Goal: Navigation & Orientation: Understand site structure

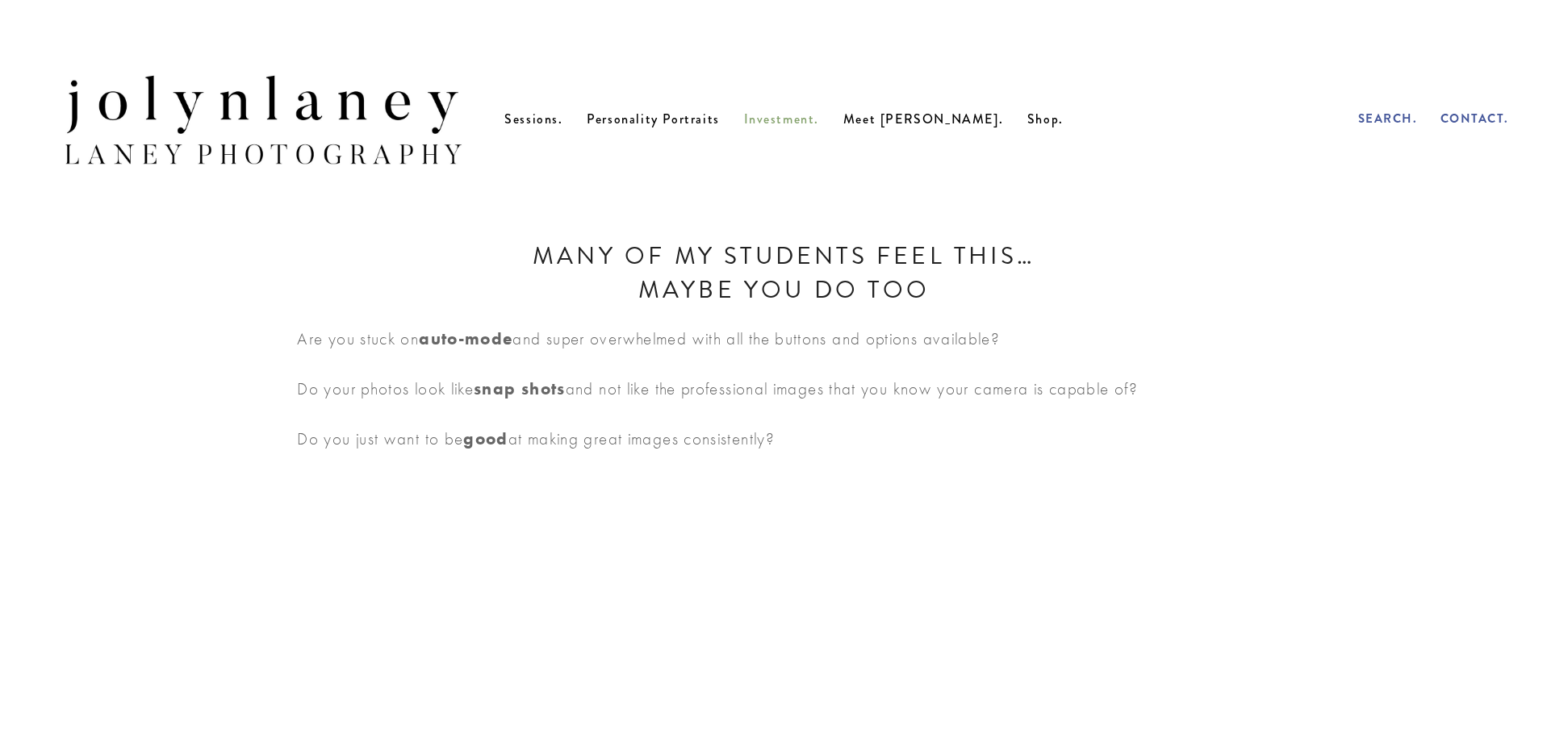
click at [818, 125] on span "Investment." at bounding box center [782, 119] width 76 height 19
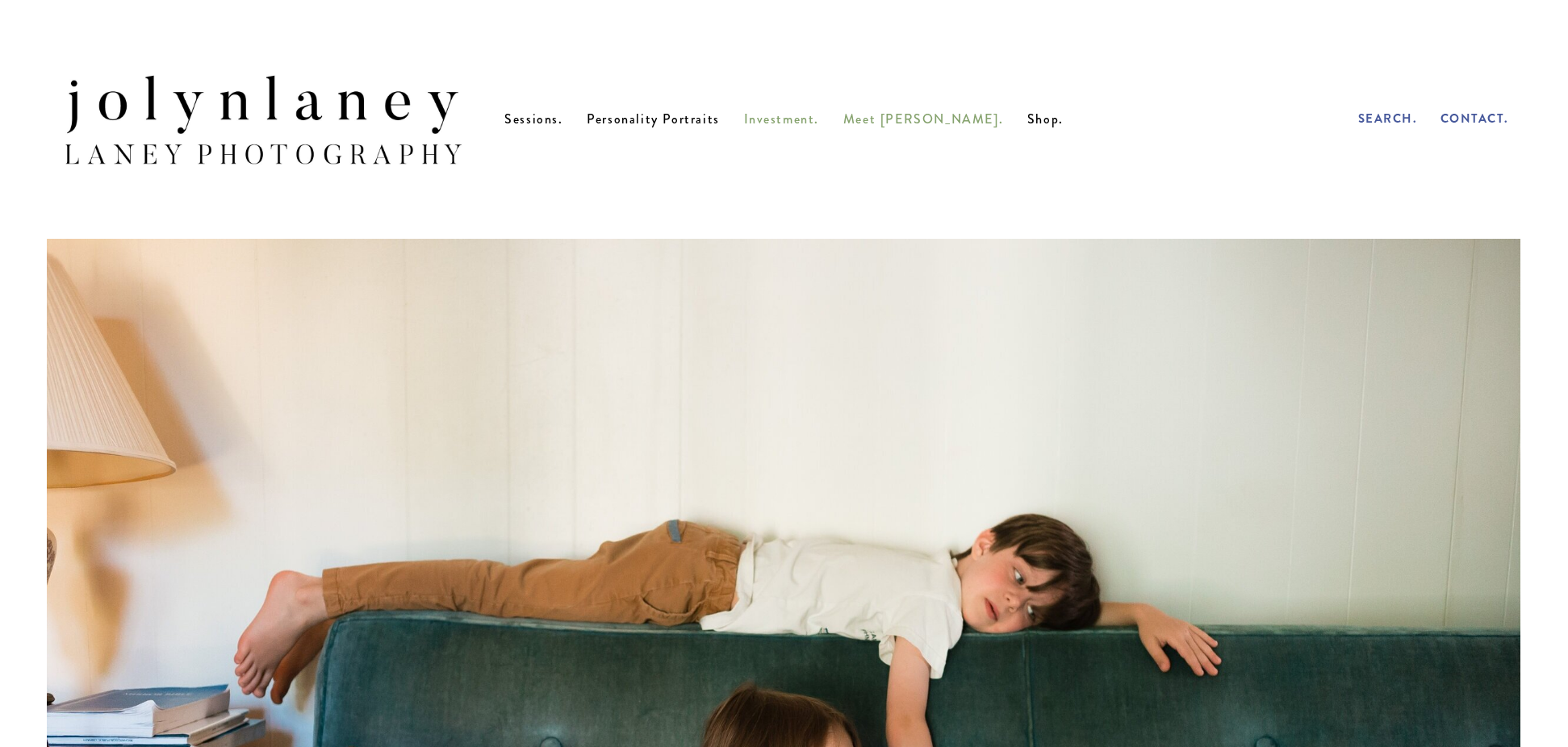
click at [898, 129] on span "Meet [PERSON_NAME]." at bounding box center [923, 119] width 160 height 19
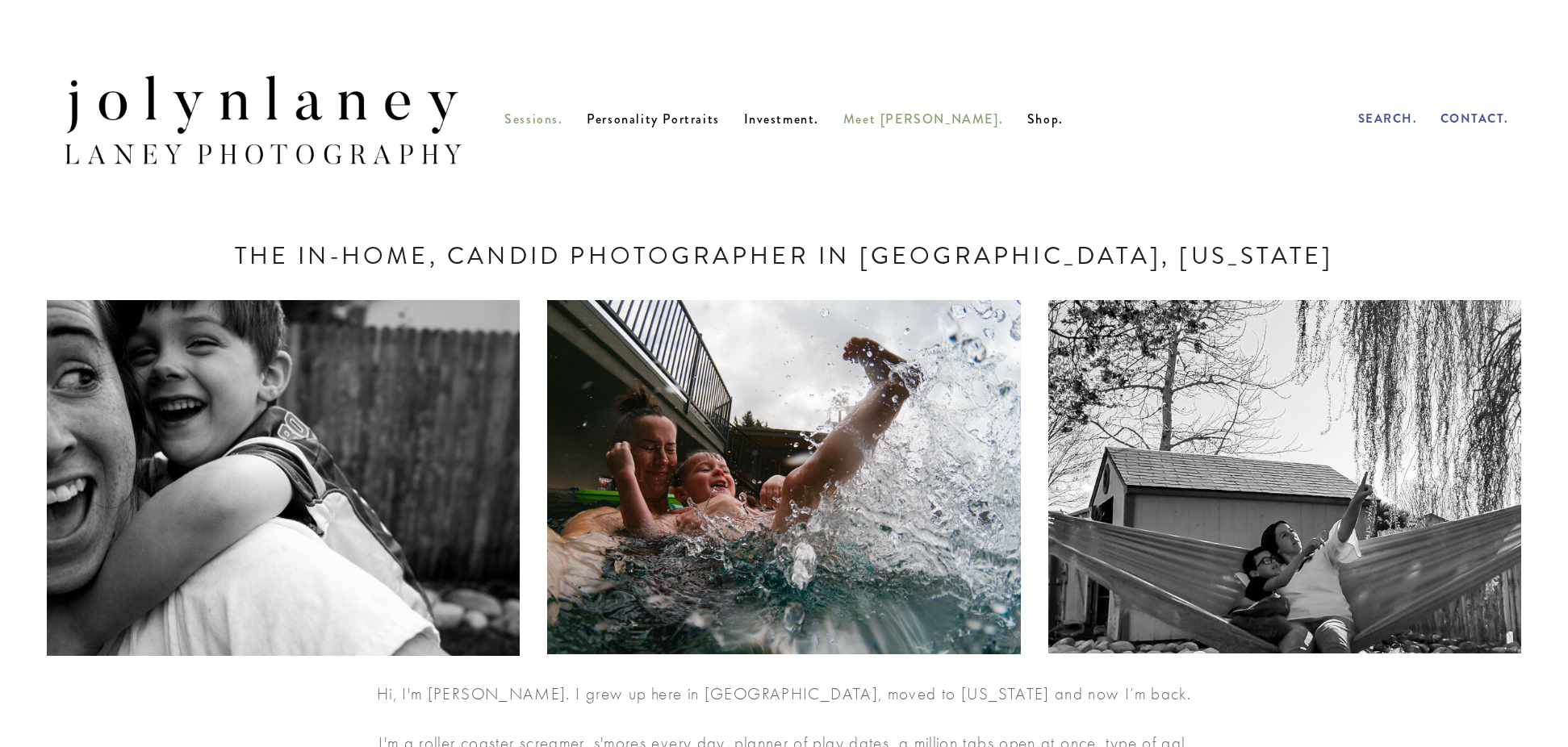
click at [562, 127] on span "Sessions." at bounding box center [533, 119] width 58 height 19
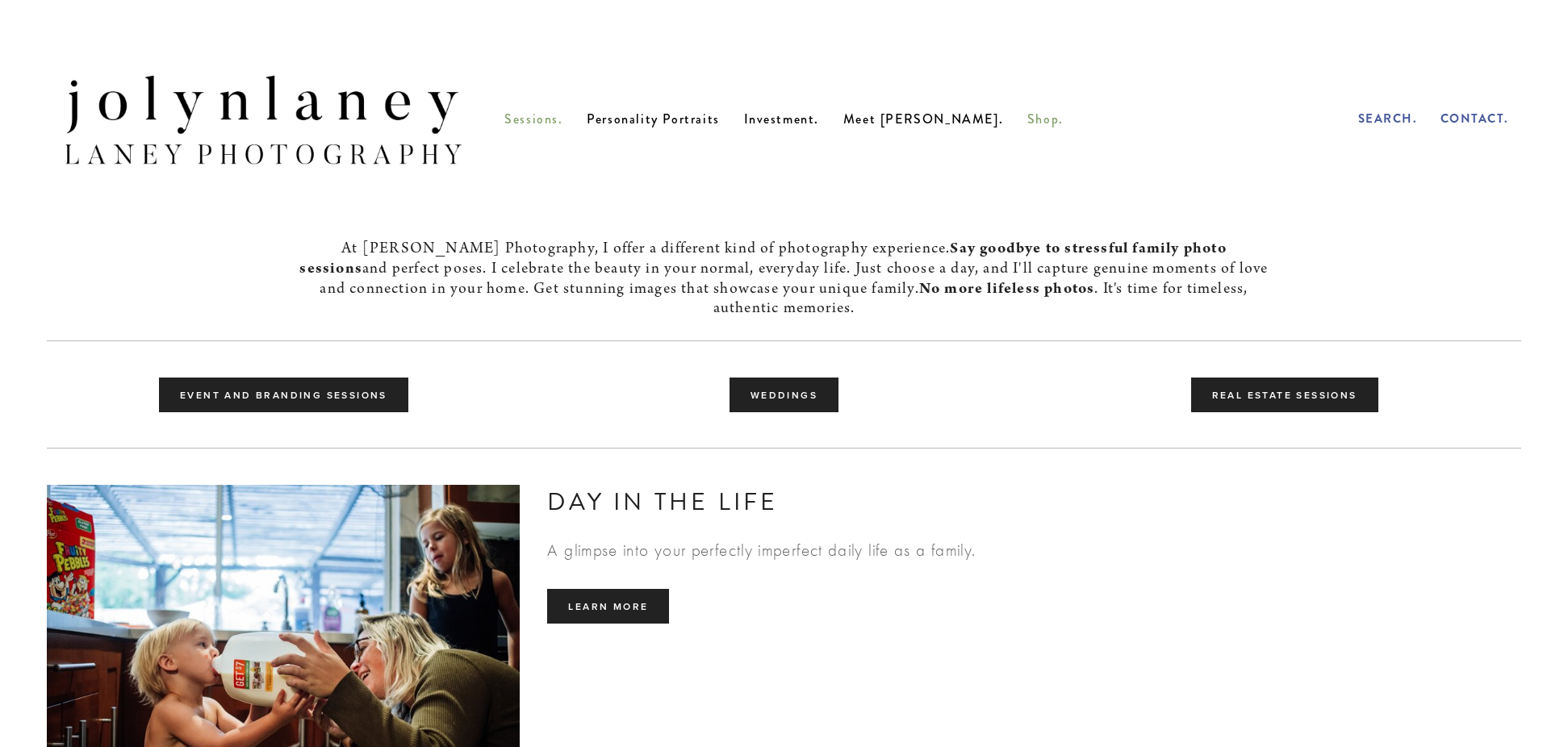
click at [1027, 127] on span "Shop." at bounding box center [1044, 119] width 36 height 19
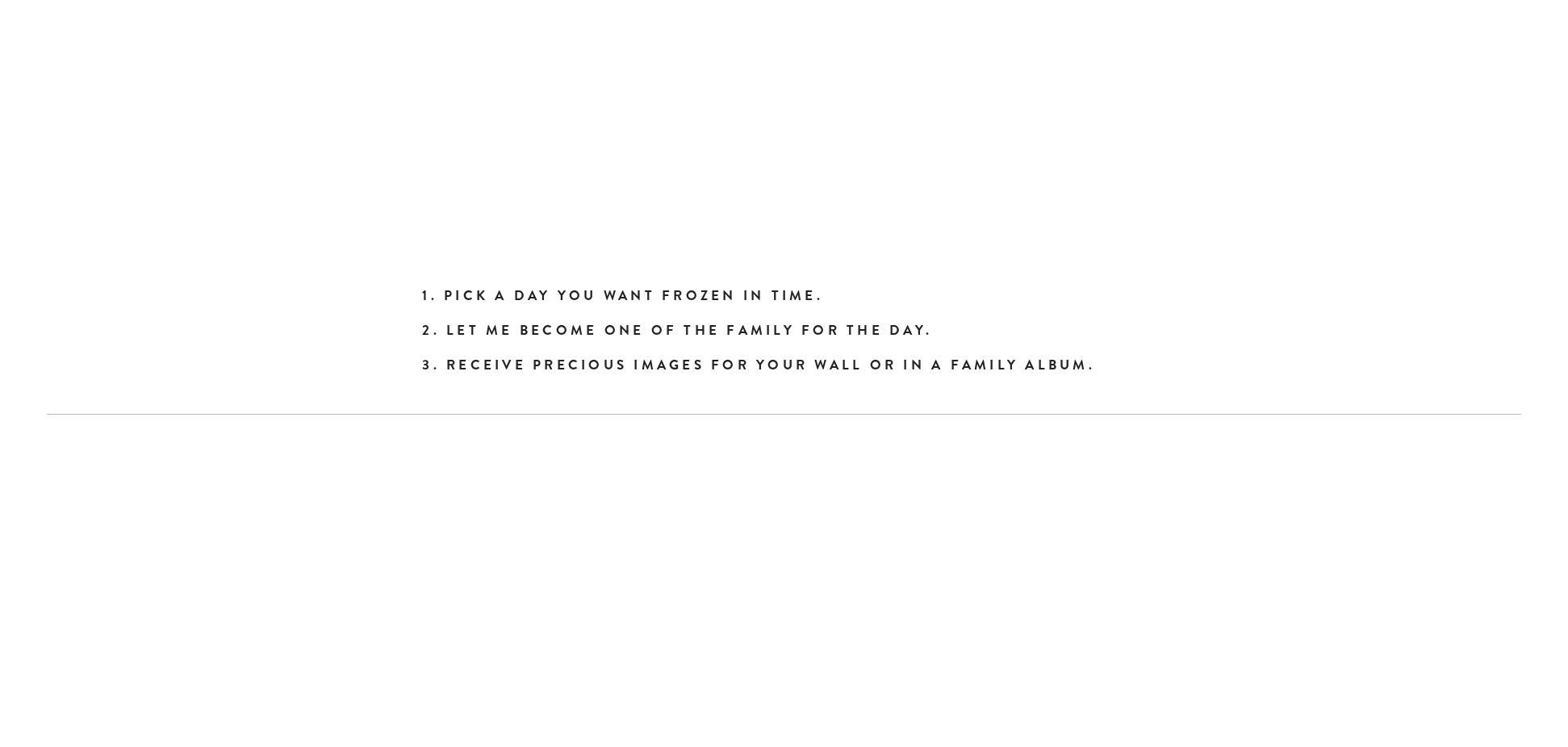
scroll to position [5972, 0]
